Goal: Transaction & Acquisition: Book appointment/travel/reservation

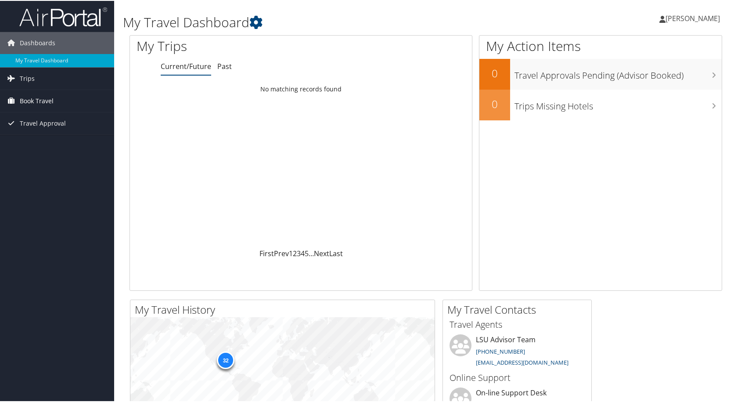
click at [25, 95] on span "Book Travel" at bounding box center [37, 100] width 34 height 22
click at [48, 127] on link "Book/Manage Online Trips" at bounding box center [57, 130] width 114 height 13
click at [68, 126] on link "Book/Manage Online Trips" at bounding box center [57, 130] width 114 height 13
